Goal: Information Seeking & Learning: Learn about a topic

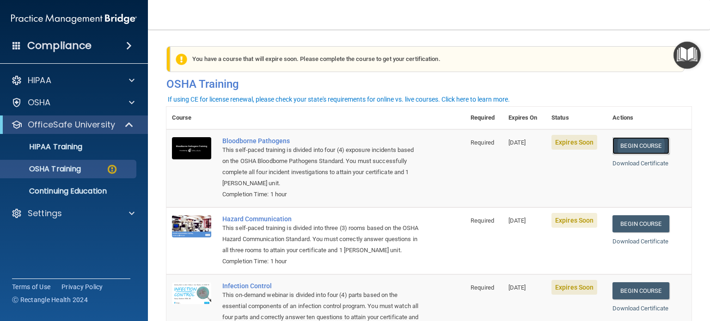
click at [641, 148] on link "Begin Course" at bounding box center [641, 145] width 56 height 17
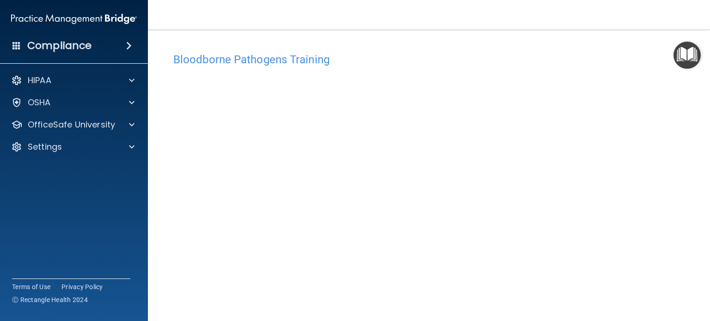
scroll to position [13, 0]
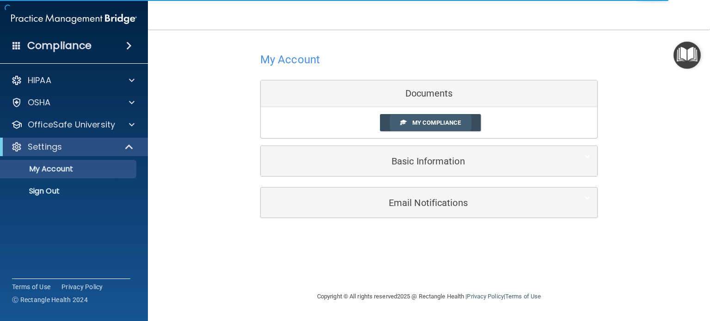
click at [458, 123] on span "My Compliance" at bounding box center [436, 122] width 49 height 7
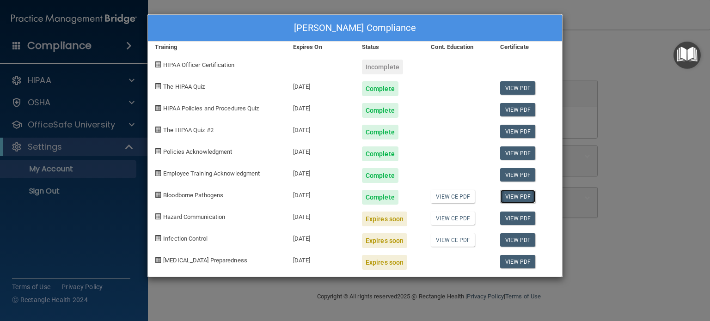
drag, startPoint x: 446, startPoint y: 200, endPoint x: 513, endPoint y: 192, distance: 67.5
click at [513, 192] on link "View PDF" at bounding box center [518, 196] width 36 height 13
click at [157, 217] on span at bounding box center [158, 217] width 6 height 6
click at [129, 102] on div "Beth Higgins's Compliance Training Expires On Status Cont. Education Certificat…" at bounding box center [355, 160] width 710 height 321
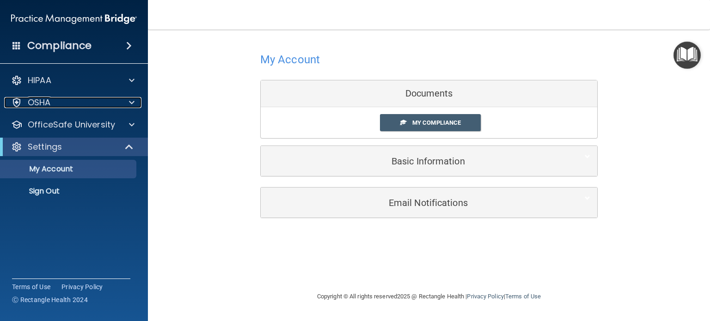
click at [129, 102] on span at bounding box center [132, 102] width 6 height 11
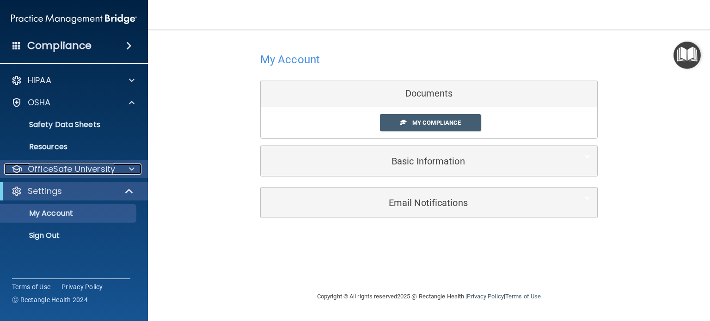
click at [111, 168] on p "OfficeSafe University" at bounding box center [71, 169] width 87 height 11
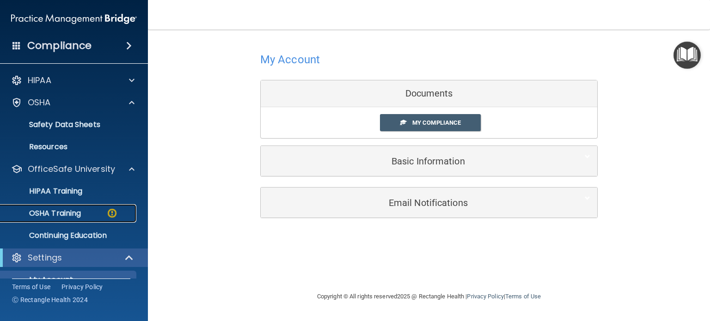
click at [99, 208] on link "OSHA Training" at bounding box center [64, 213] width 146 height 18
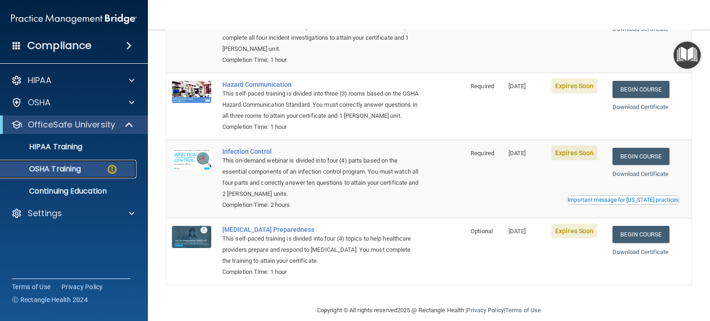
scroll to position [135, 0]
